Goal: Information Seeking & Learning: Learn about a topic

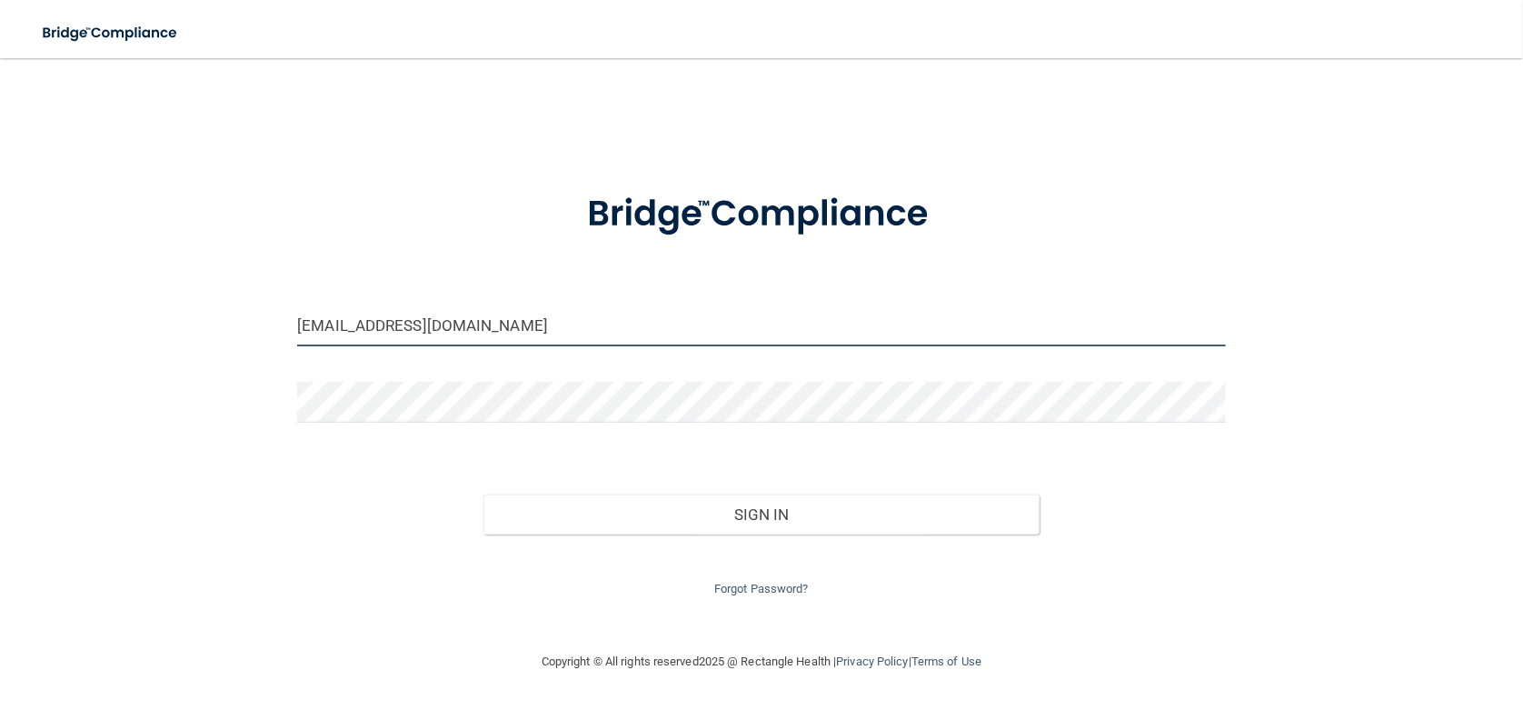
drag, startPoint x: 462, startPoint y: 333, endPoint x: 0, endPoint y: 300, distance: 462.8
click at [0, 304] on main "[EMAIL_ADDRESS][DOMAIN_NAME] Invalid email/password. You don't have permission …" at bounding box center [761, 384] width 1523 height 652
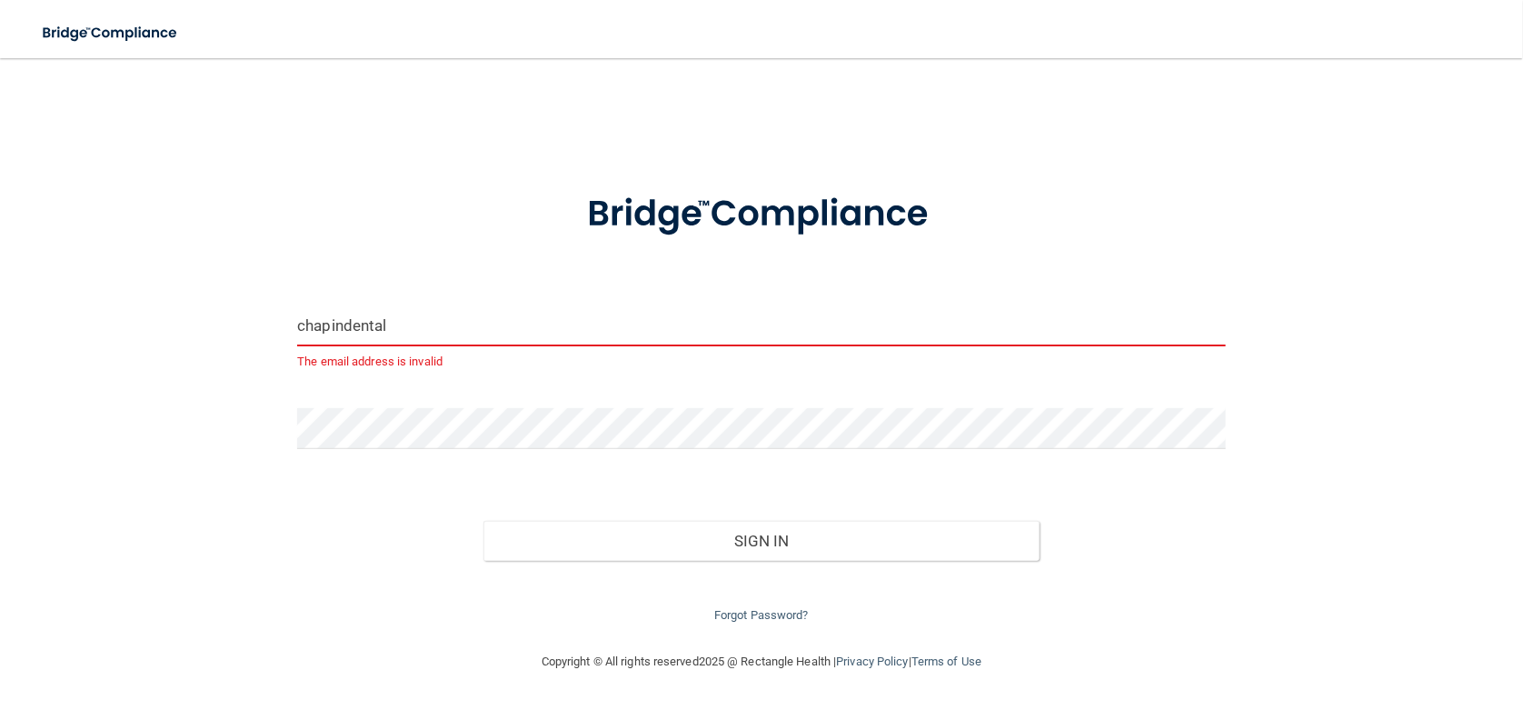
type input "[EMAIL_ADDRESS][DOMAIN_NAME]"
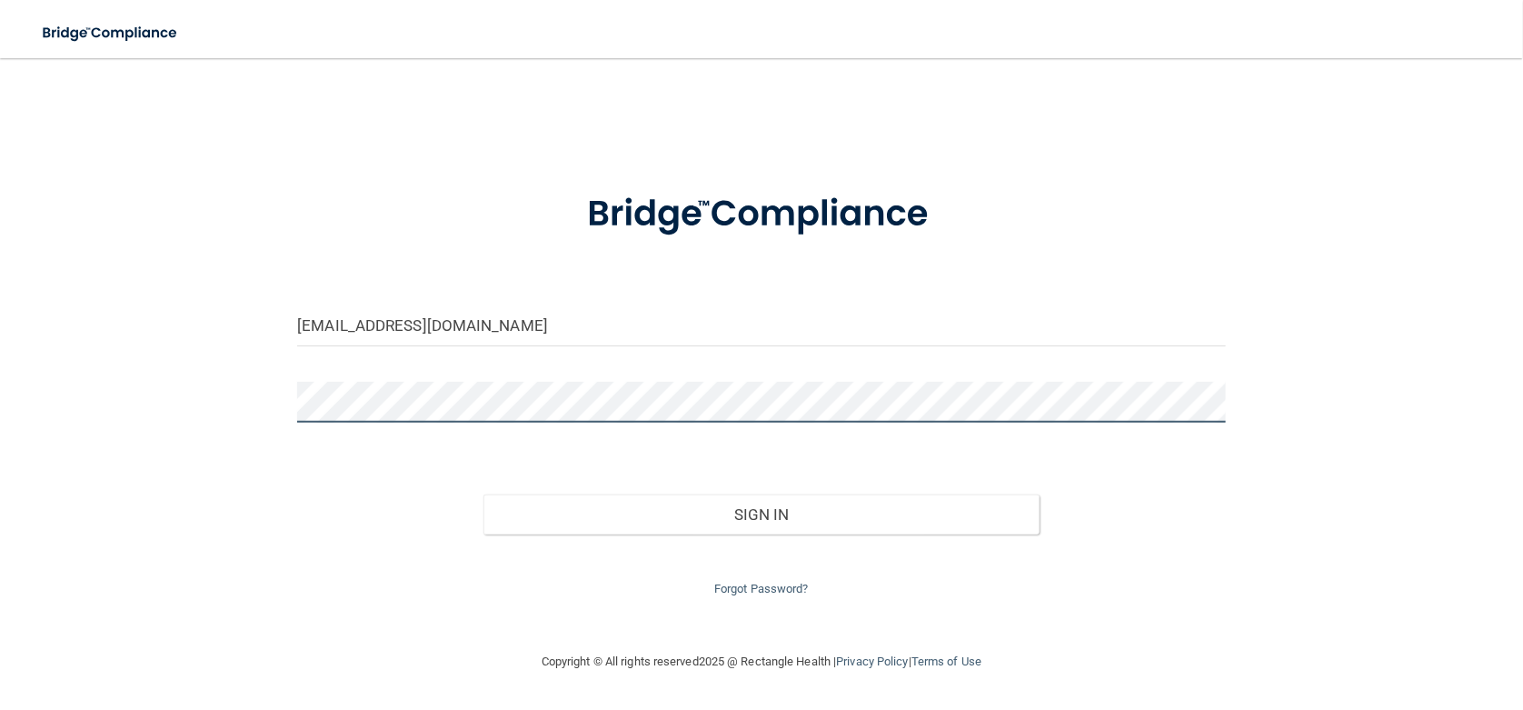
click at [0, 314] on main "[EMAIL_ADDRESS][DOMAIN_NAME] Invalid email/password. You don't have permission …" at bounding box center [761, 384] width 1523 height 652
click at [483, 494] on button "Sign In" at bounding box center [761, 514] width 557 height 40
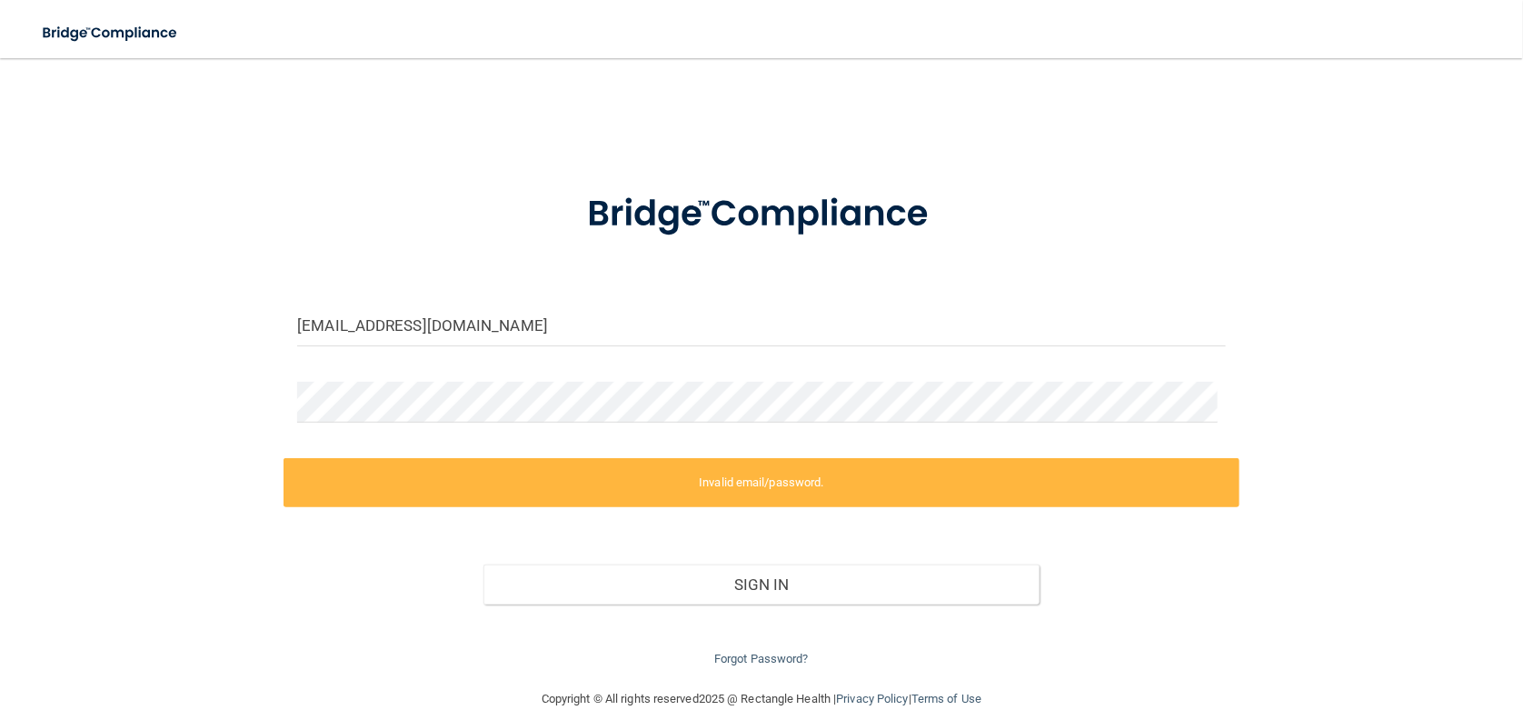
click at [1496, 283] on main "[EMAIL_ADDRESS][DOMAIN_NAME] Invalid email/password. You don't have permission …" at bounding box center [761, 384] width 1523 height 652
click at [0, 383] on main "[EMAIL_ADDRESS][DOMAIN_NAME] Invalid email/password. You don't have permission …" at bounding box center [761, 384] width 1523 height 652
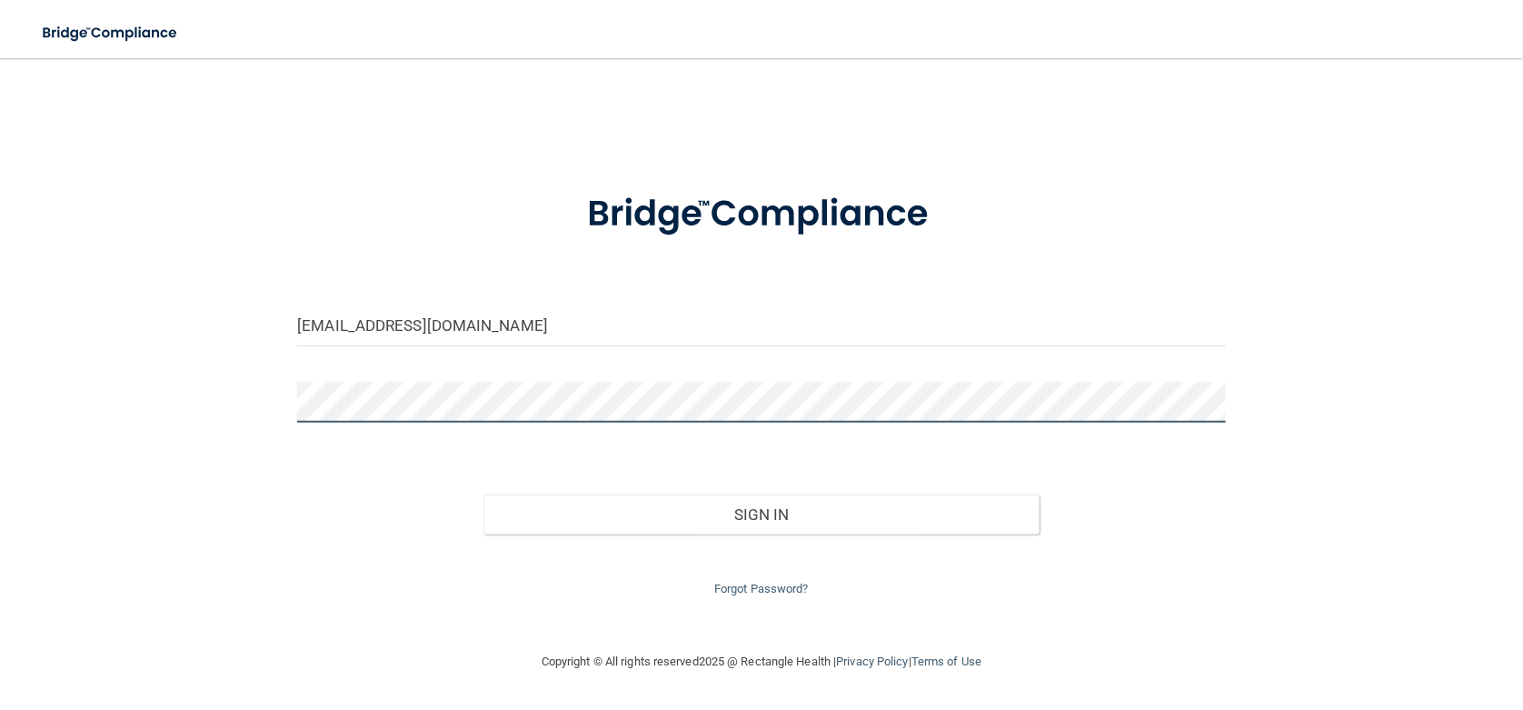
click at [483, 494] on button "Sign In" at bounding box center [761, 514] width 557 height 40
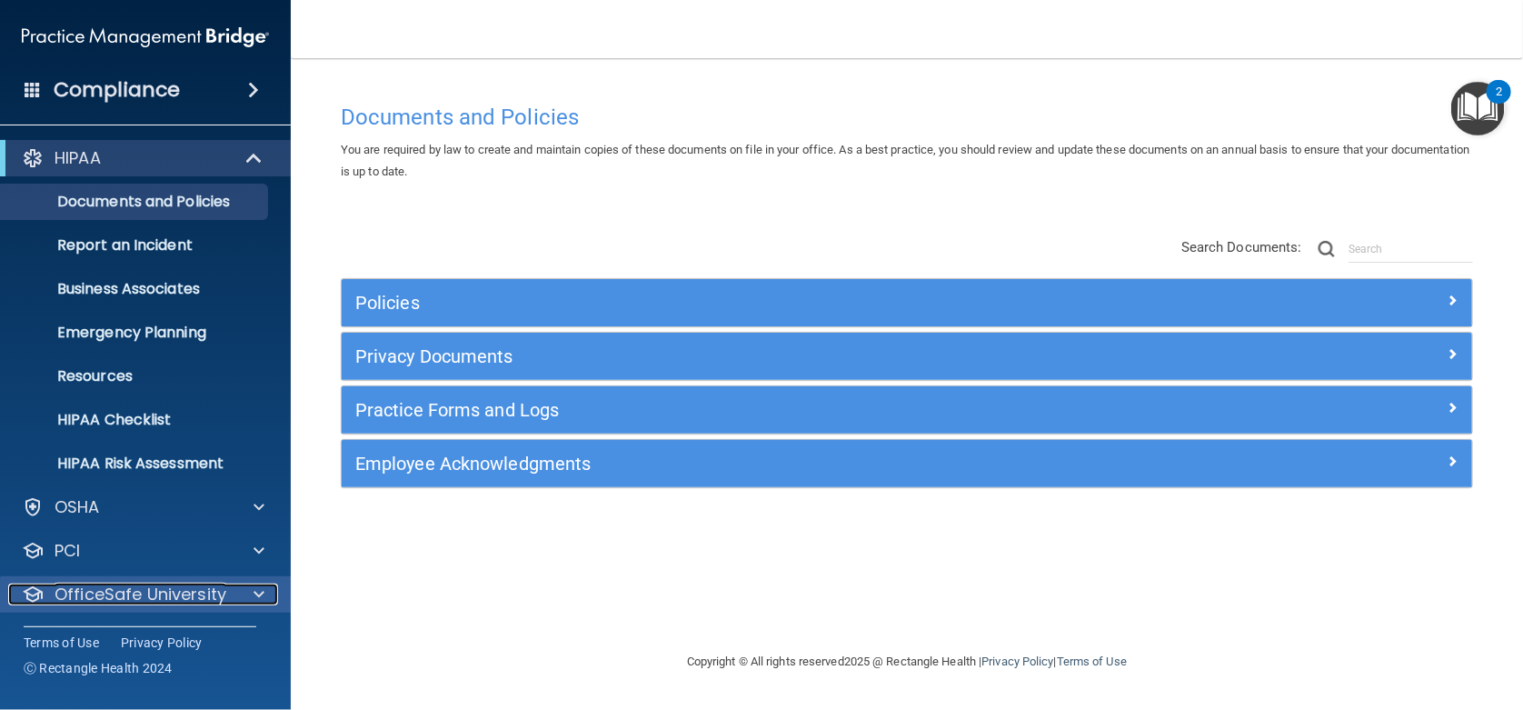
click at [143, 590] on p "OfficeSafe University" at bounding box center [141, 594] width 172 height 22
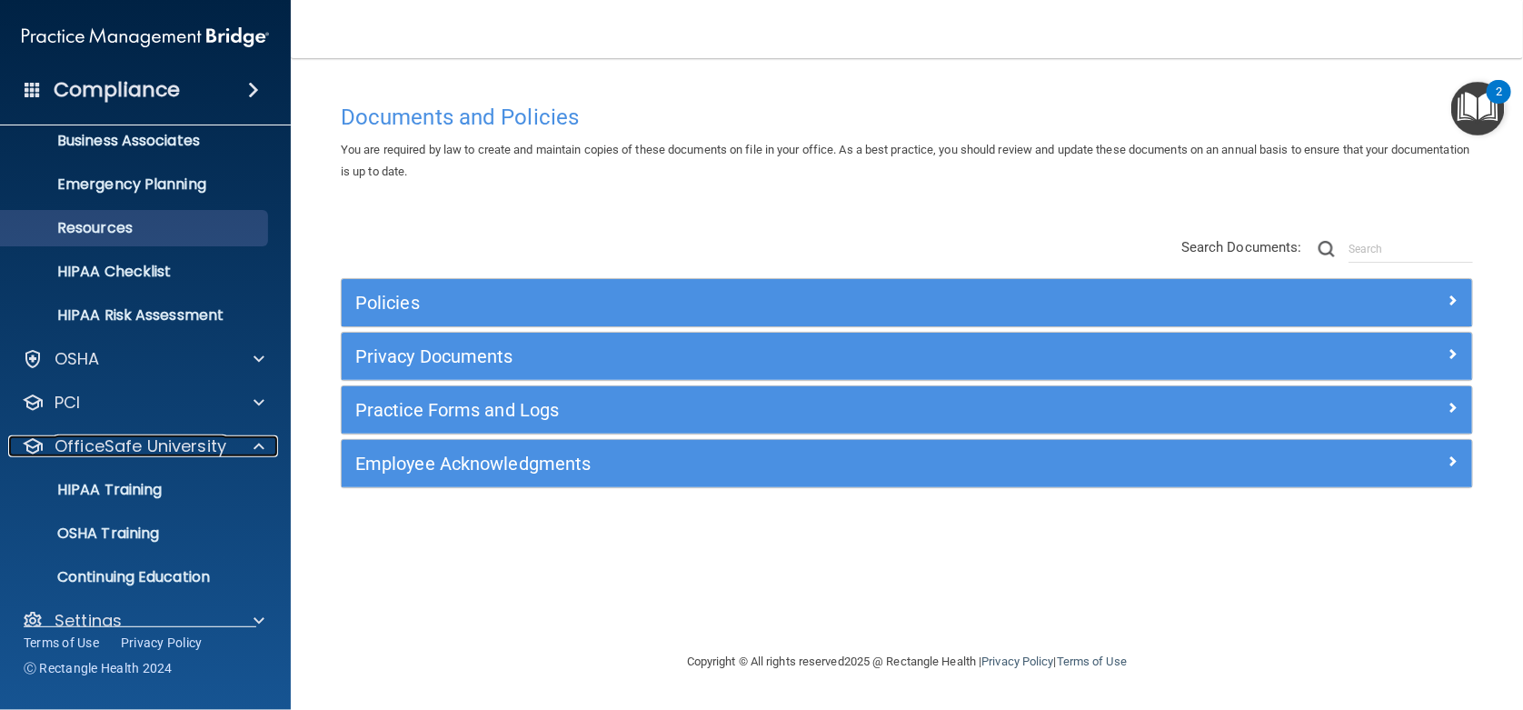
scroll to position [151, 0]
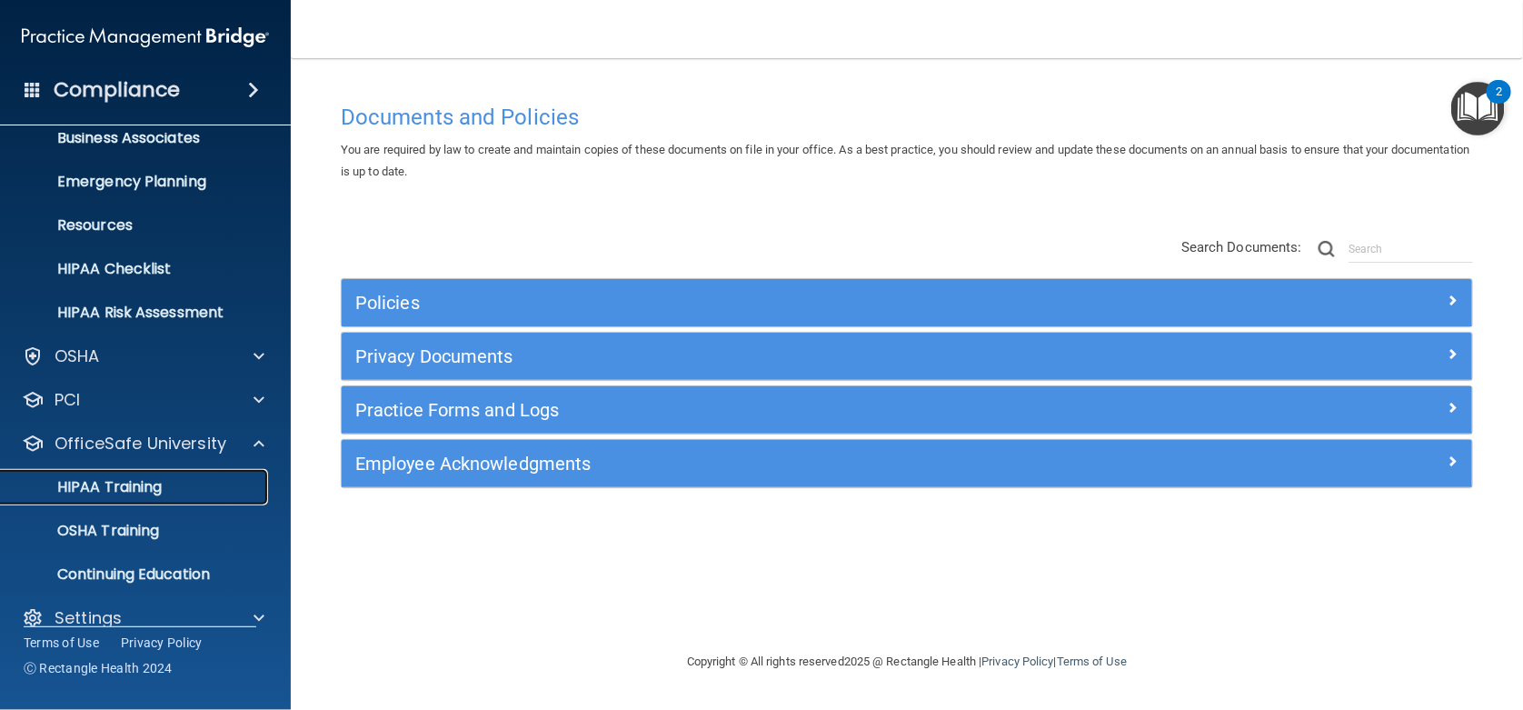
click at [134, 491] on p "HIPAA Training" at bounding box center [87, 487] width 150 height 18
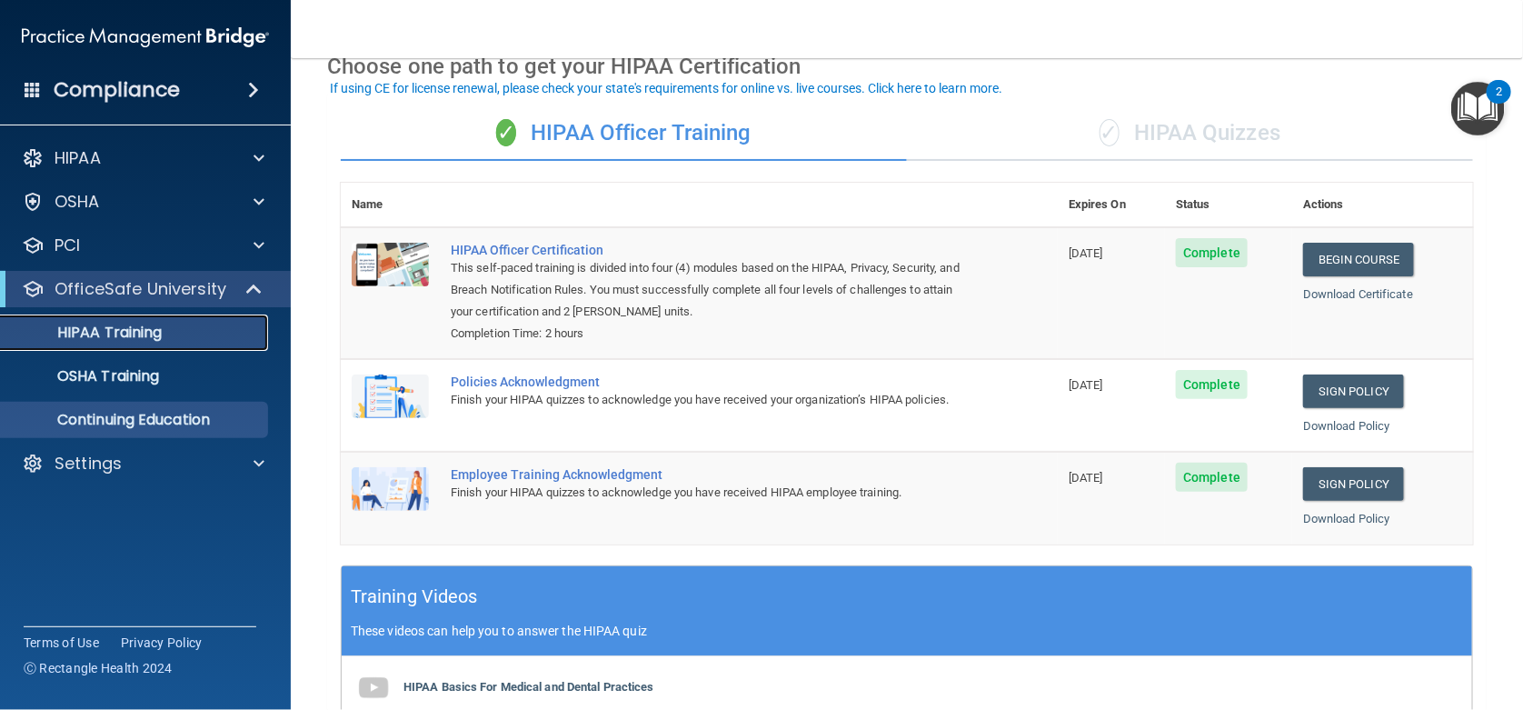
scroll to position [91, 0]
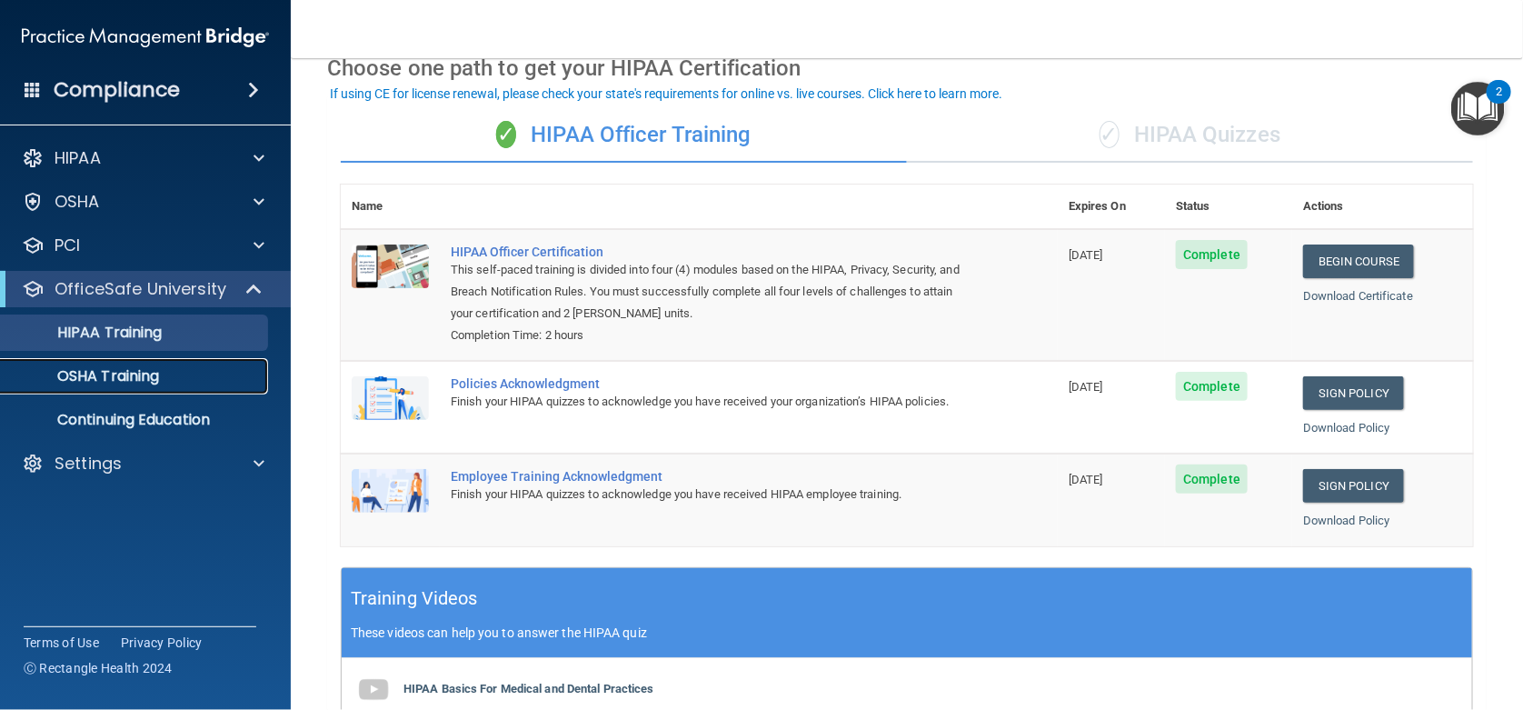
click at [141, 376] on p "OSHA Training" at bounding box center [85, 376] width 147 height 18
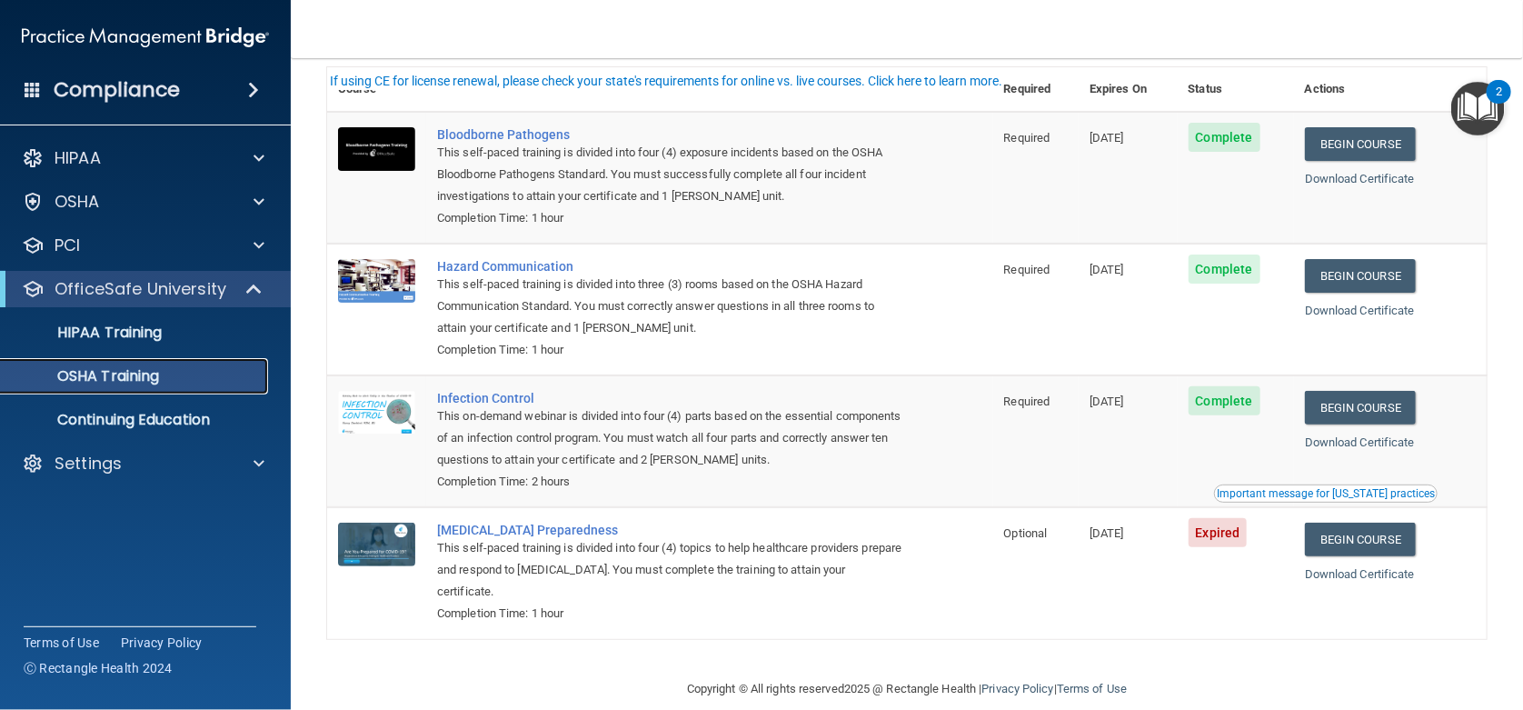
scroll to position [115, 0]
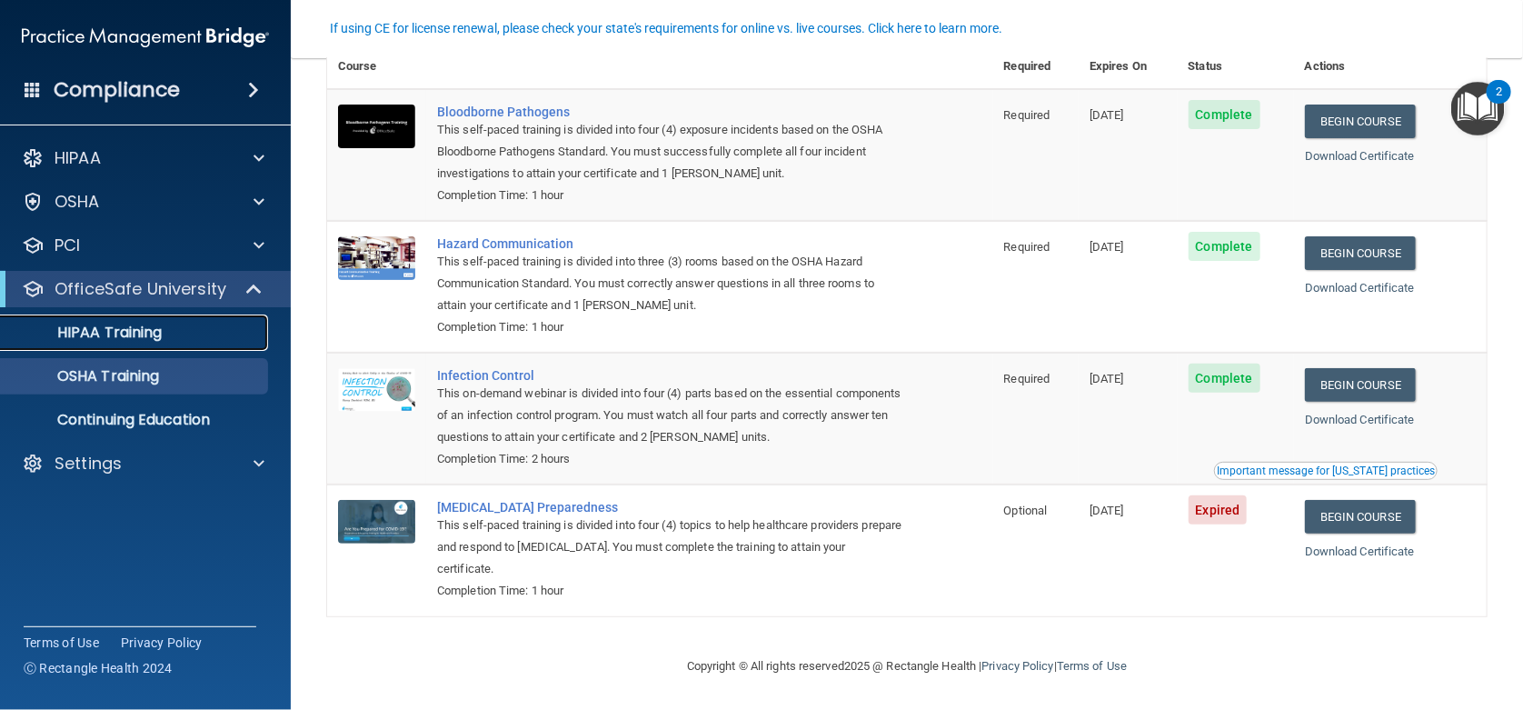
click at [149, 333] on p "HIPAA Training" at bounding box center [87, 333] width 150 height 18
